Goal: Task Accomplishment & Management: Manage account settings

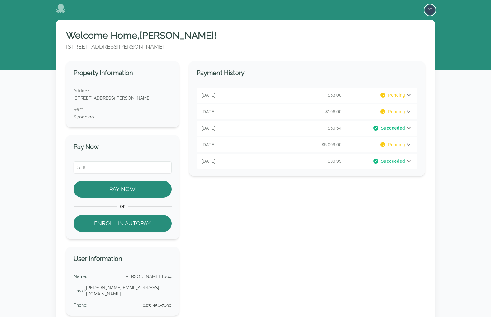
click at [369, 10] on img "button" at bounding box center [430, 10] width 10 height 10
click at [369, 32] on button "Sign out" at bounding box center [405, 34] width 60 height 11
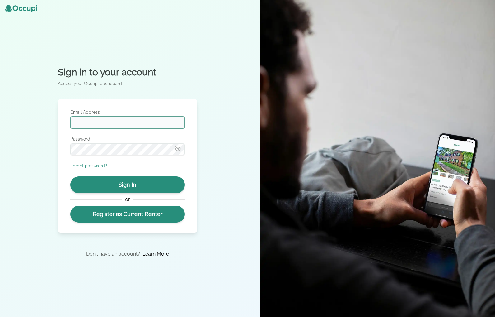
click at [125, 124] on input "Email Address" at bounding box center [127, 122] width 115 height 12
click at [228, 31] on div "Sign in to your account Access your Occupi dashboard Email Address Password For…" at bounding box center [127, 158] width 255 height 317
click at [138, 124] on input "Email Address" at bounding box center [127, 122] width 115 height 12
type input "**********"
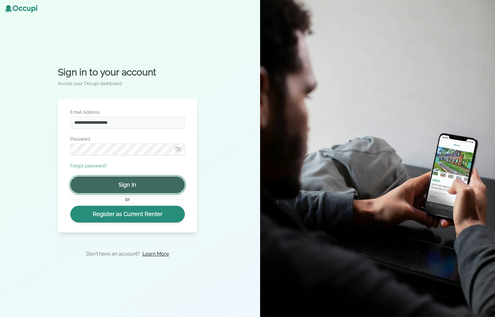
click at [124, 186] on button "Sign In" at bounding box center [127, 184] width 115 height 17
